Goal: Task Accomplishment & Management: Manage account settings

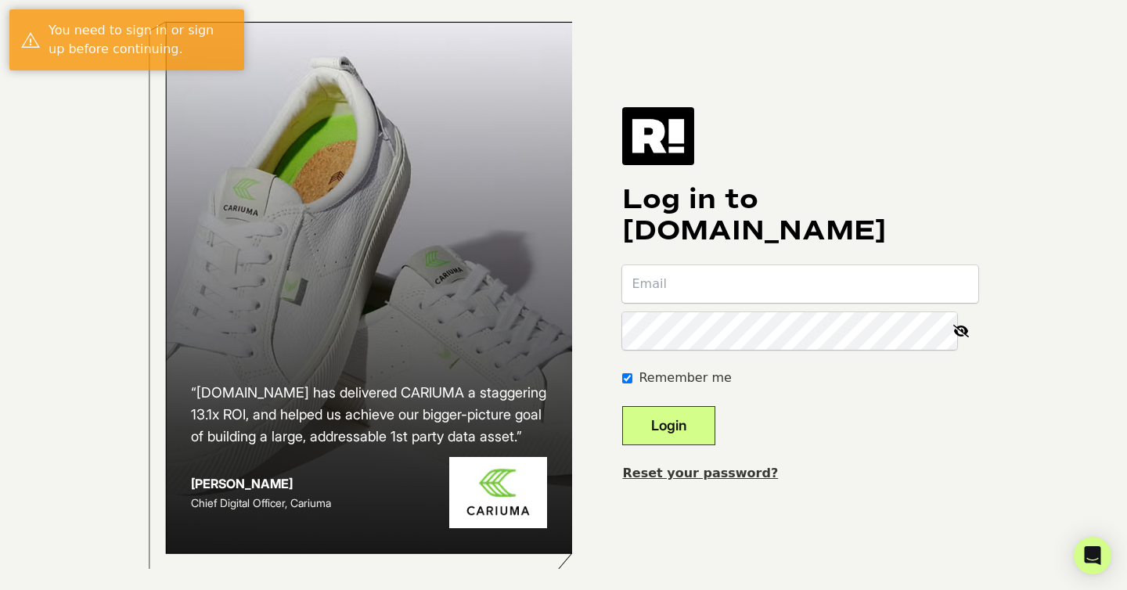
type input "[PERSON_NAME][EMAIL_ADDRESS][PERSON_NAME][DOMAIN_NAME]"
click at [705, 441] on button "Login" at bounding box center [668, 425] width 93 height 39
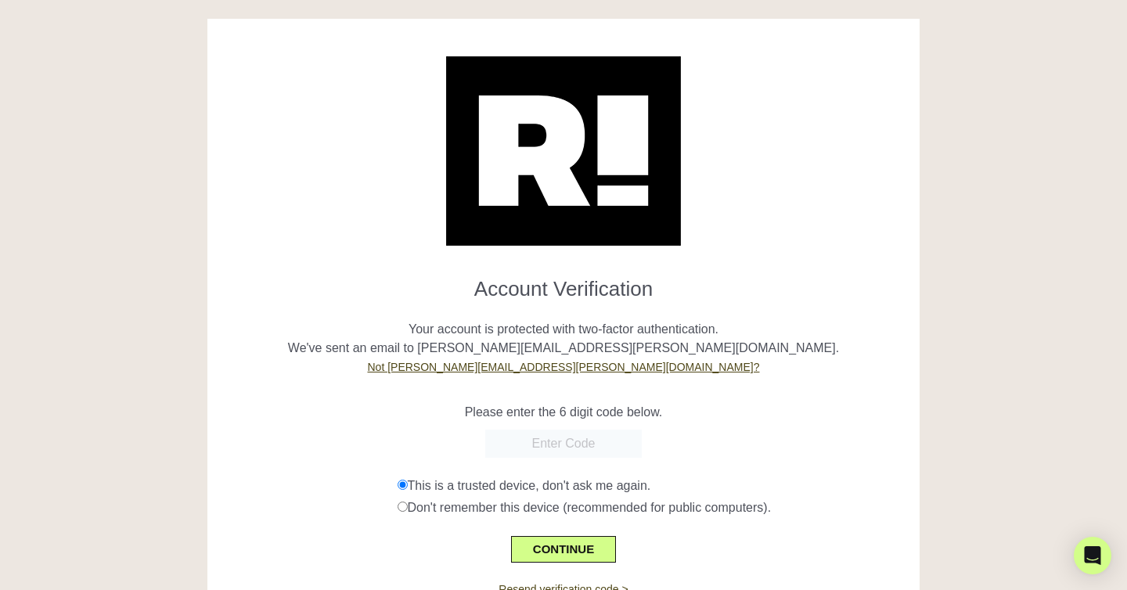
paste input "388838"
type input "388838"
click at [567, 543] on button "CONTINUE" at bounding box center [563, 549] width 105 height 27
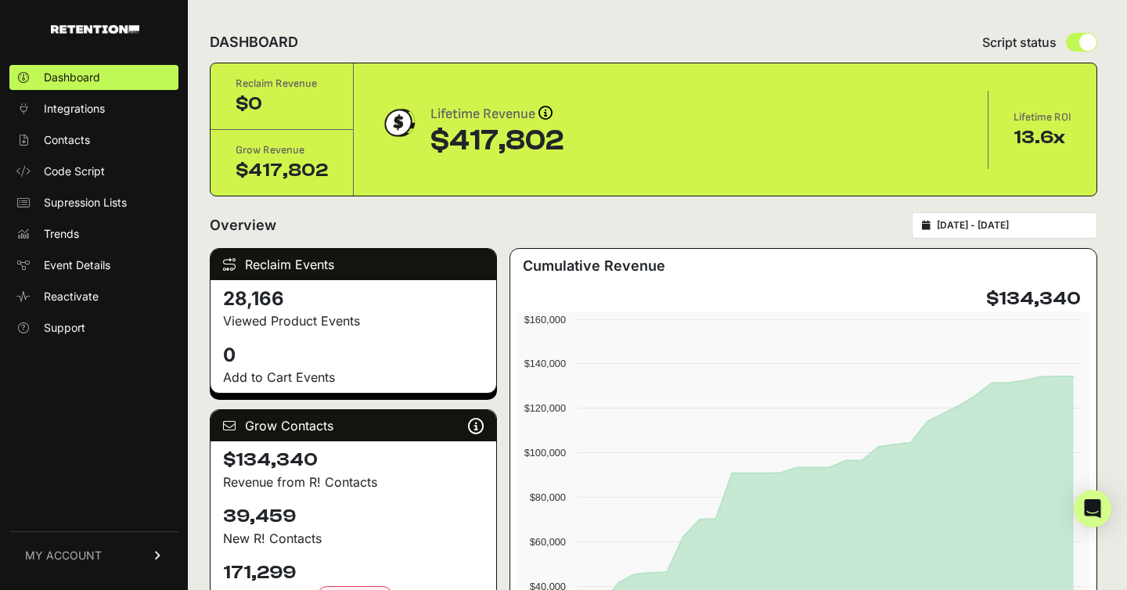
click at [113, 562] on link "MY ACCOUNT" at bounding box center [93, 556] width 169 height 48
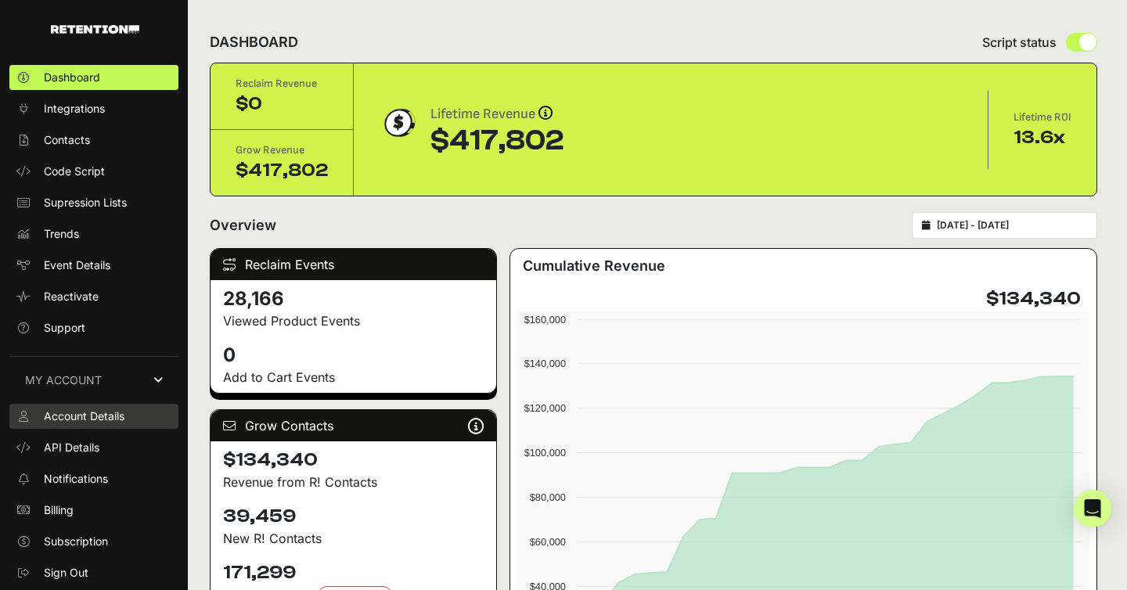
click at [109, 425] on link "Account Details" at bounding box center [93, 416] width 169 height 25
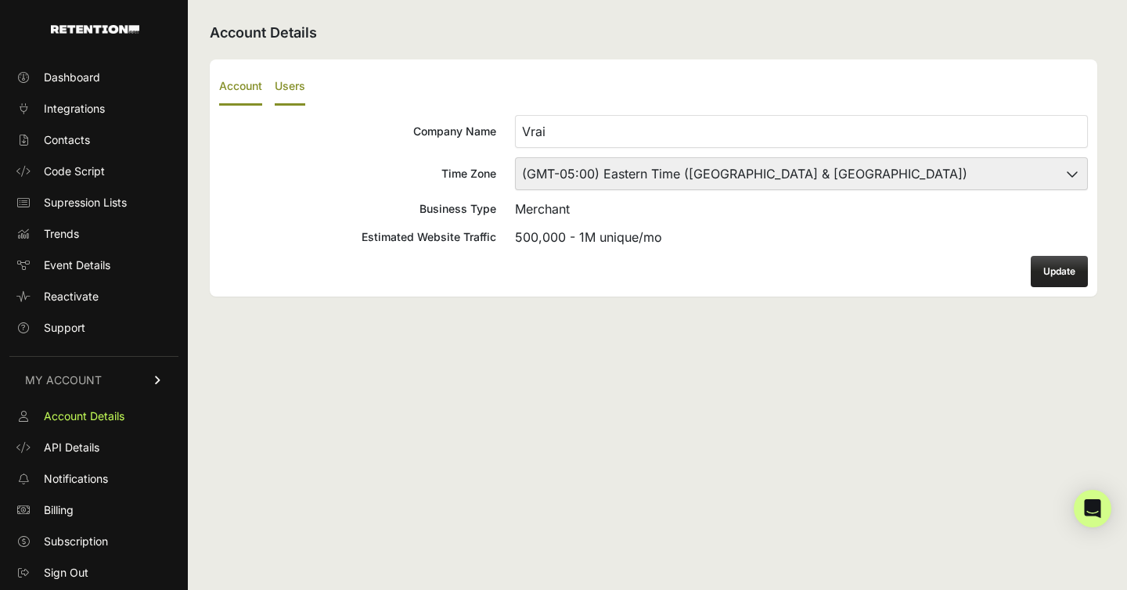
click at [302, 83] on label "Users" at bounding box center [290, 87] width 31 height 37
click at [0, 0] on input "Users" at bounding box center [0, 0] width 0 height 0
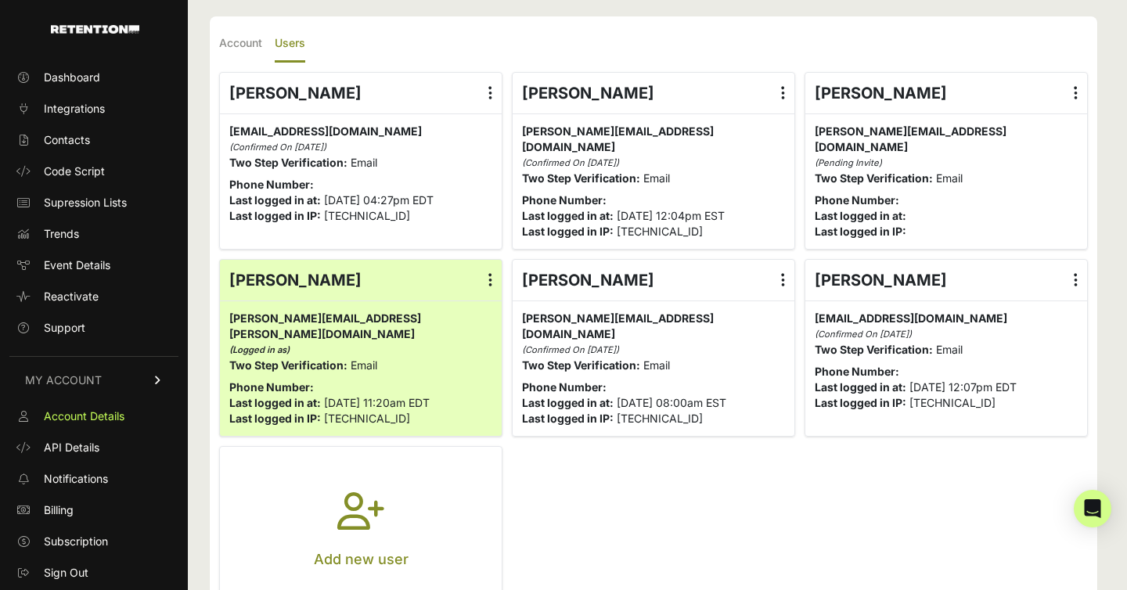
scroll to position [52, 0]
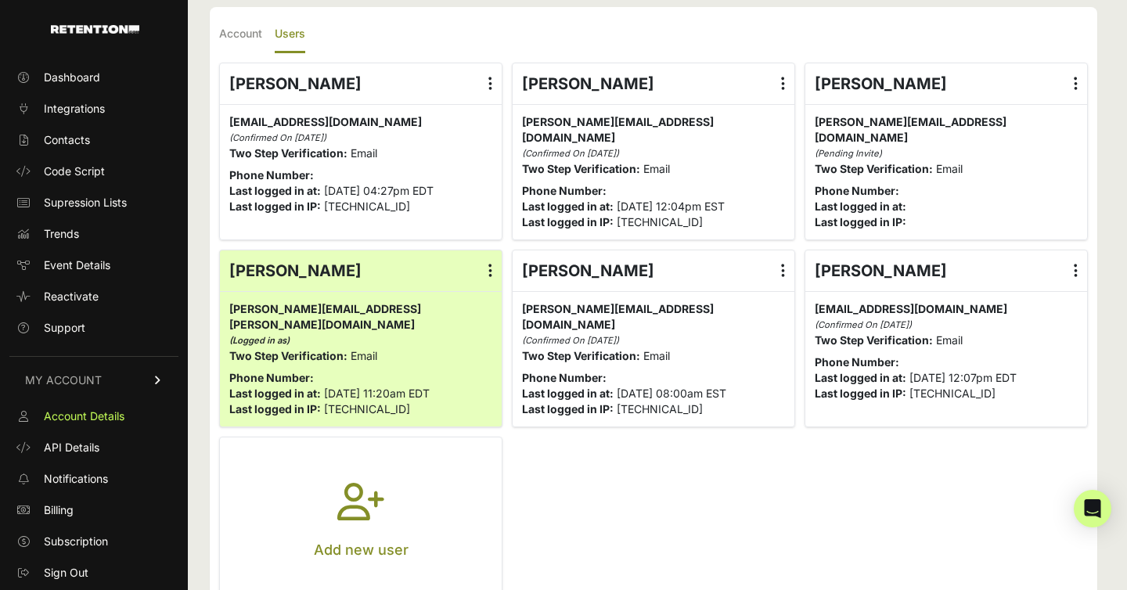
click at [327, 495] on button "Add new user" at bounding box center [361, 522] width 282 height 169
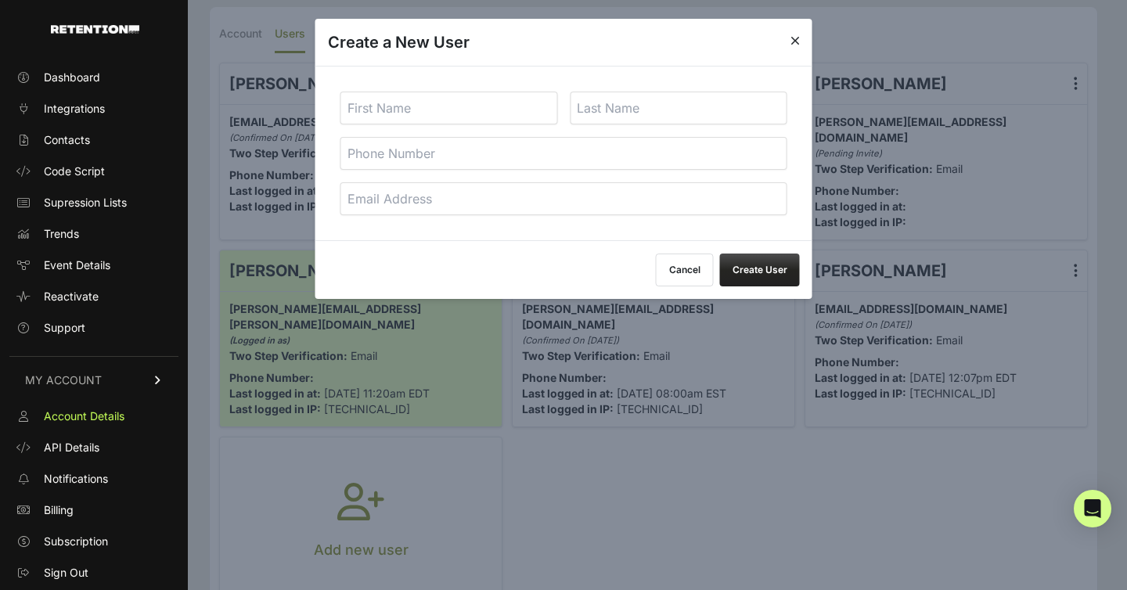
click at [467, 99] on input "text" at bounding box center [450, 108] width 218 height 33
type input "[PERSON_NAME]"
click at [615, 112] on input "text" at bounding box center [679, 108] width 218 height 33
type input "[PERSON_NAME]"
click at [468, 208] on input "email" at bounding box center [564, 198] width 447 height 33
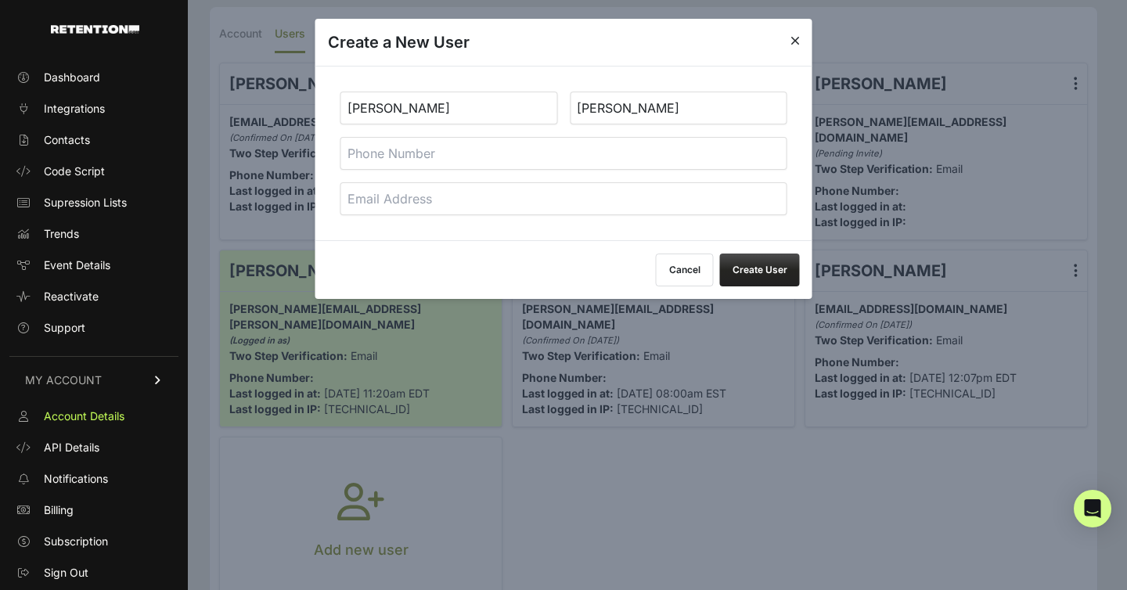
paste input "[PERSON_NAME][EMAIL_ADDRESS][DOMAIN_NAME]"
type input "[PERSON_NAME][EMAIL_ADDRESS][DOMAIN_NAME]"
click at [493, 157] on input "tel" at bounding box center [564, 153] width 447 height 33
type input "6099752484"
click at [752, 273] on button "Create User" at bounding box center [760, 270] width 80 height 33
